Goal: Transaction & Acquisition: Purchase product/service

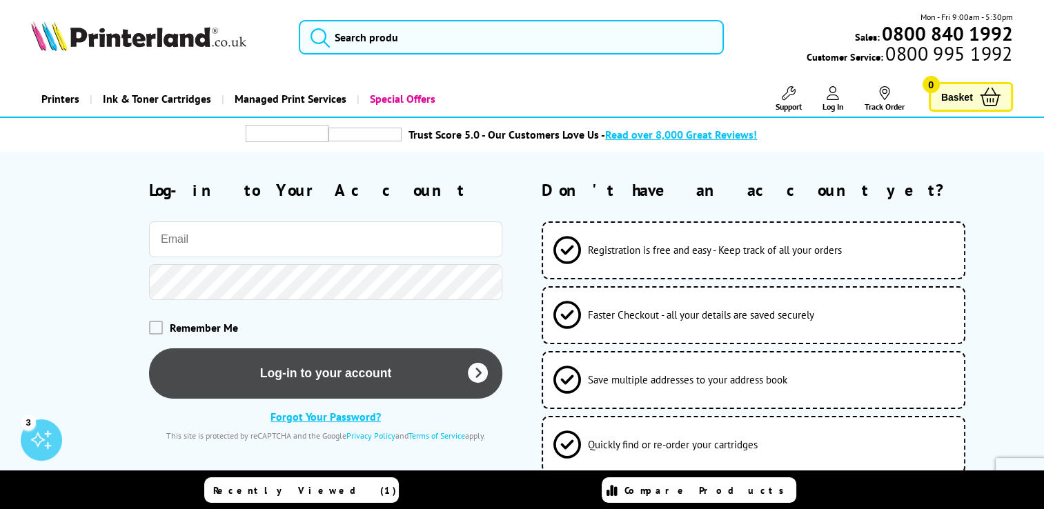
type input "finance@cdat.co.uk"
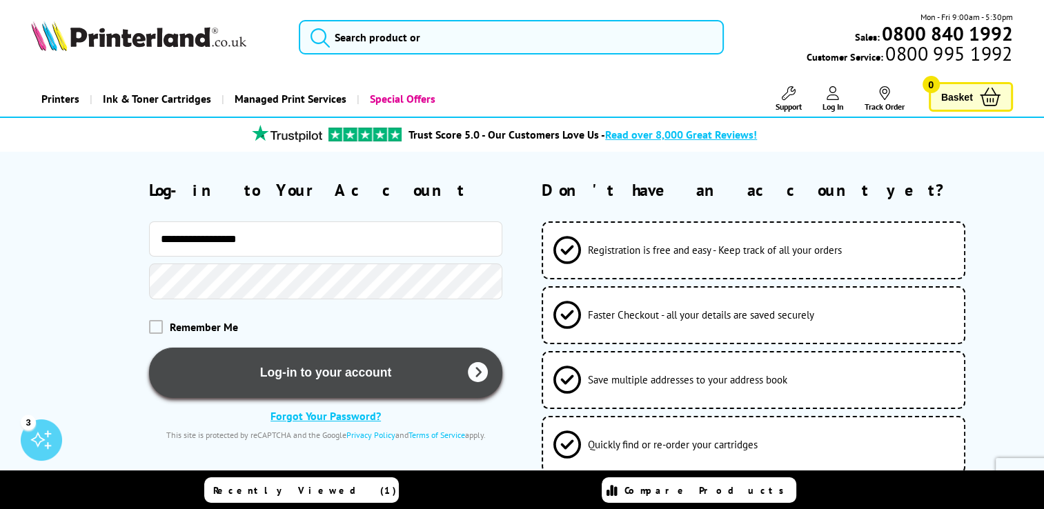
click at [288, 365] on button "Log-in to your account" at bounding box center [325, 373] width 353 height 50
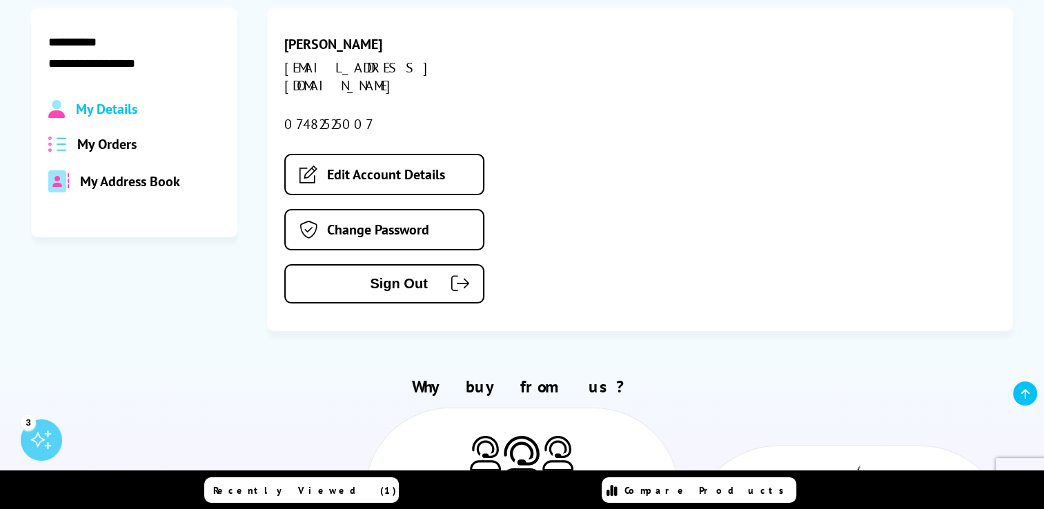
scroll to position [198, 0]
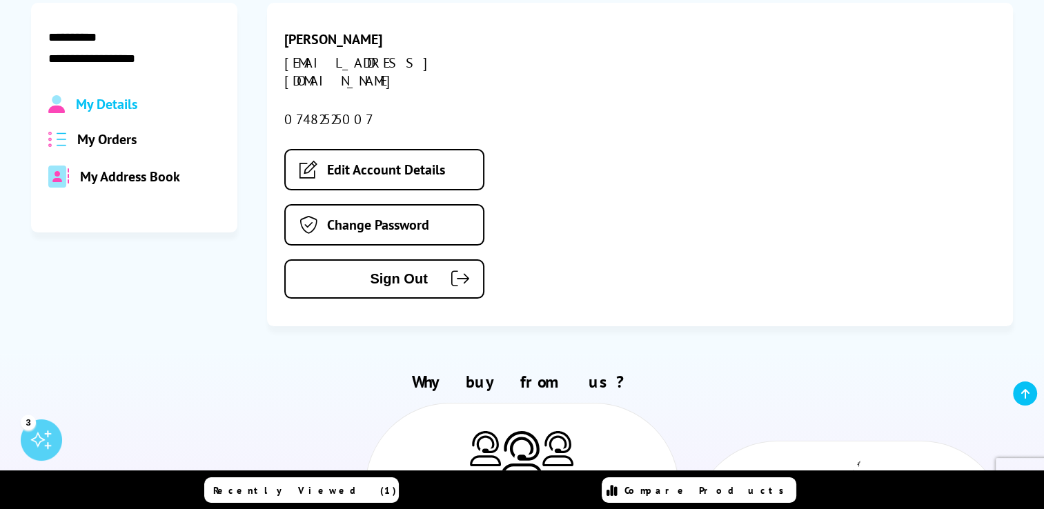
click at [88, 148] on span "My Orders" at bounding box center [106, 139] width 59 height 18
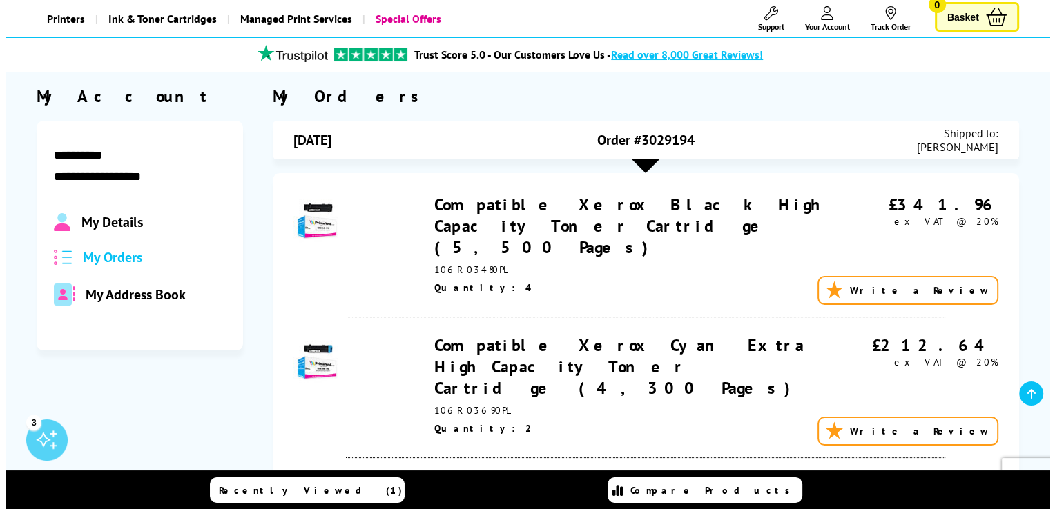
scroll to position [0, 0]
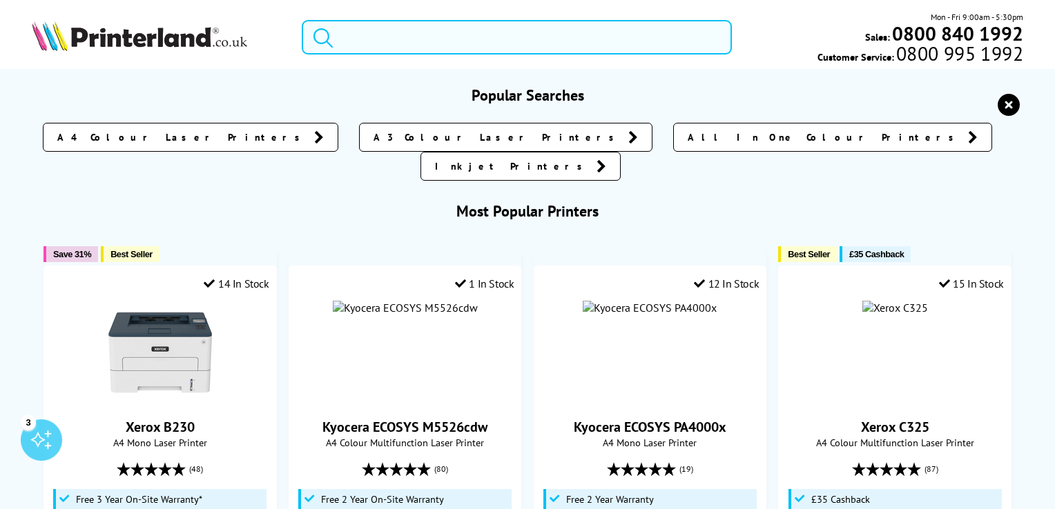
click at [407, 42] on input "search" at bounding box center [517, 37] width 430 height 35
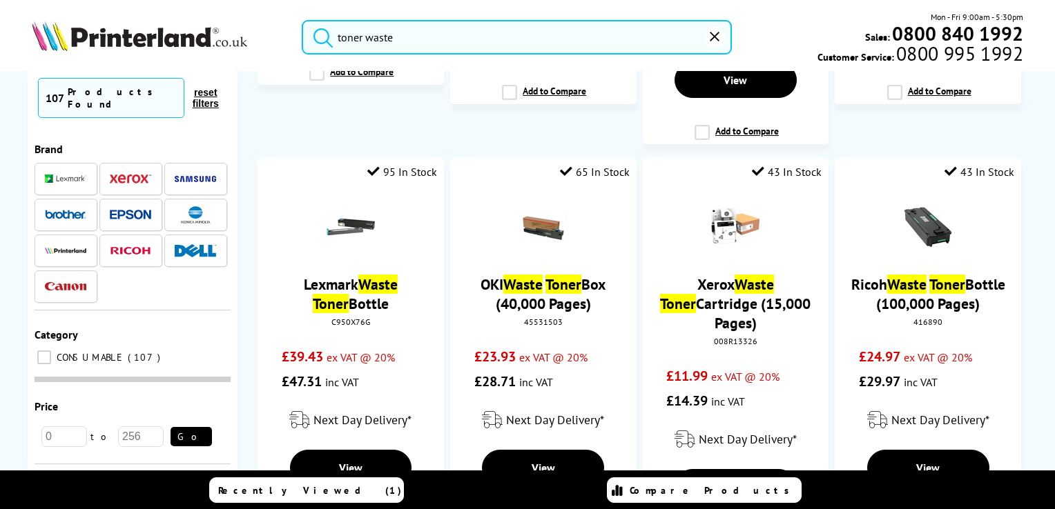
scroll to position [1413, 0]
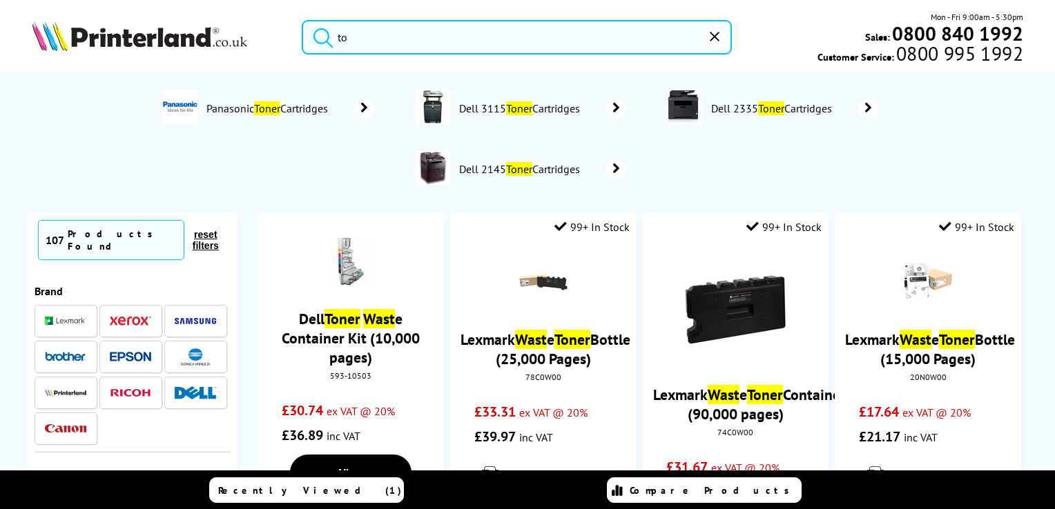
type input "t"
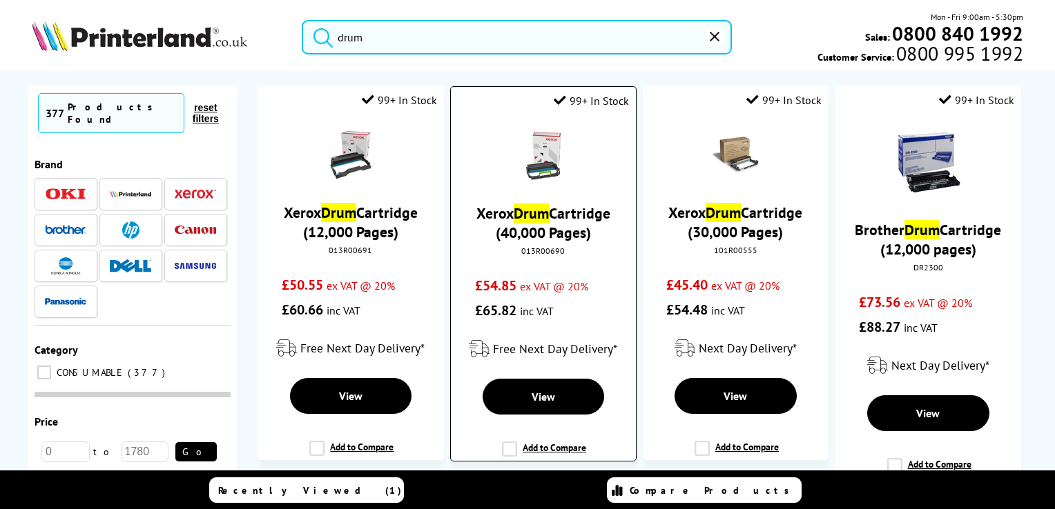
scroll to position [19, 0]
type input "drum"
click at [523, 218] on mark "Drum" at bounding box center [531, 213] width 35 height 19
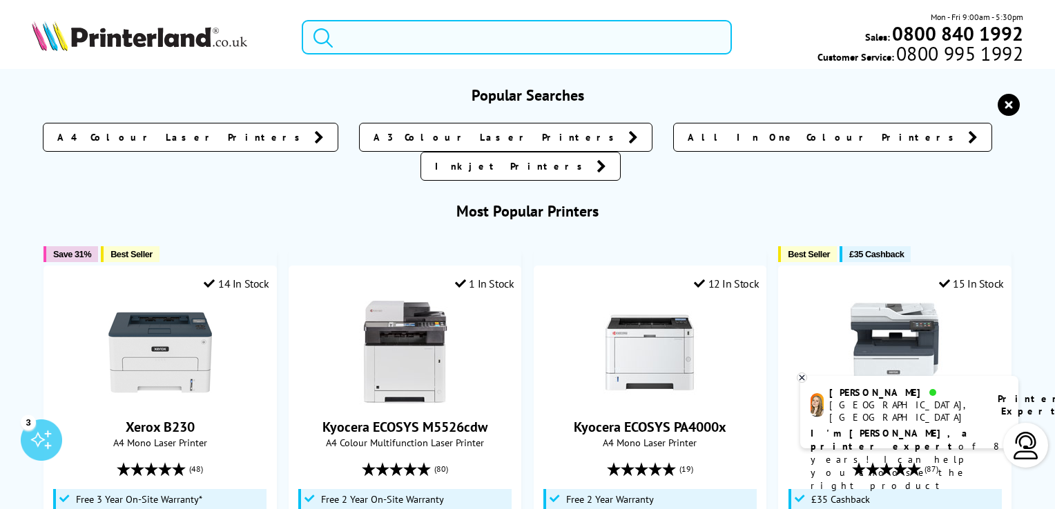
click at [444, 46] on input "search" at bounding box center [517, 37] width 430 height 35
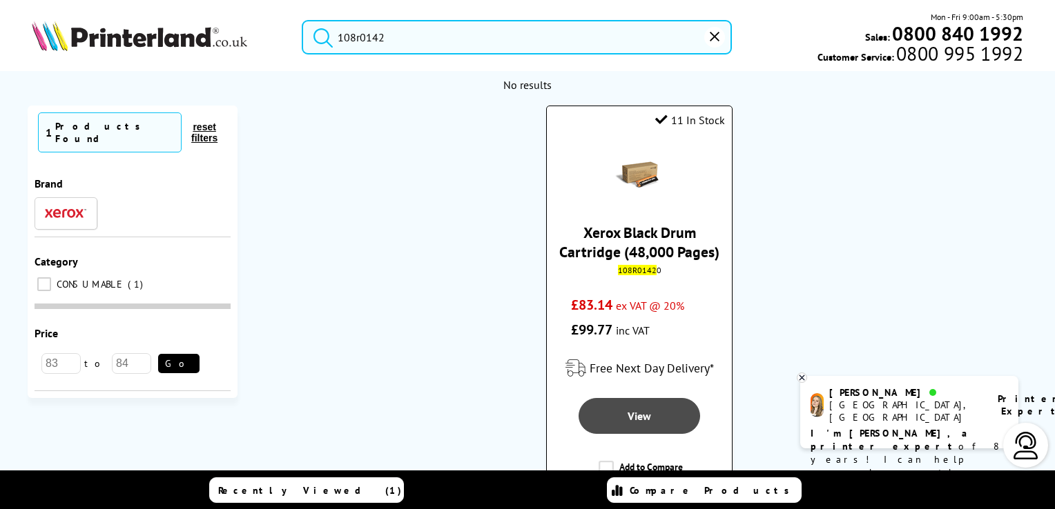
type input "108r0142"
click at [619, 414] on link "View" at bounding box center [638, 416] width 121 height 36
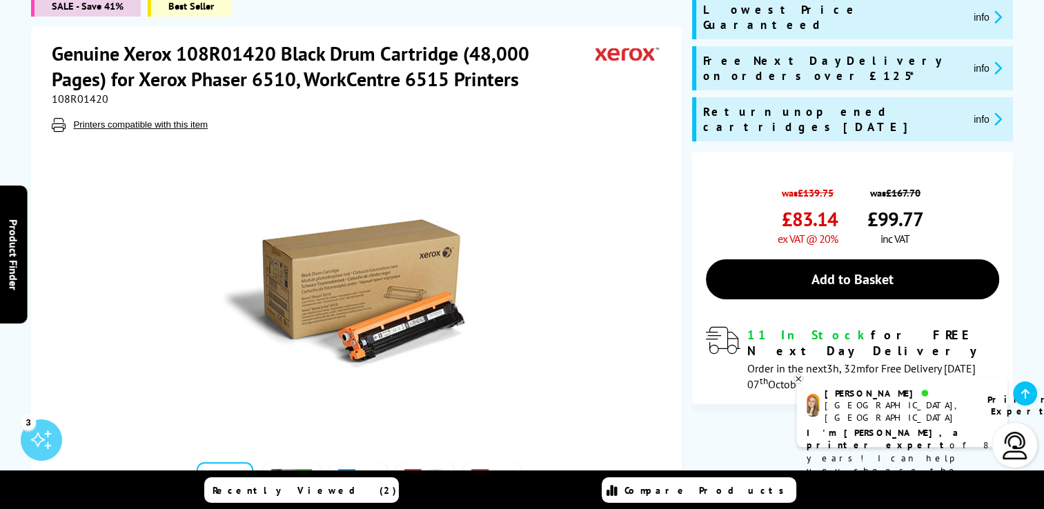
scroll to position [201, 0]
